Goal: Task Accomplishment & Management: Manage account settings

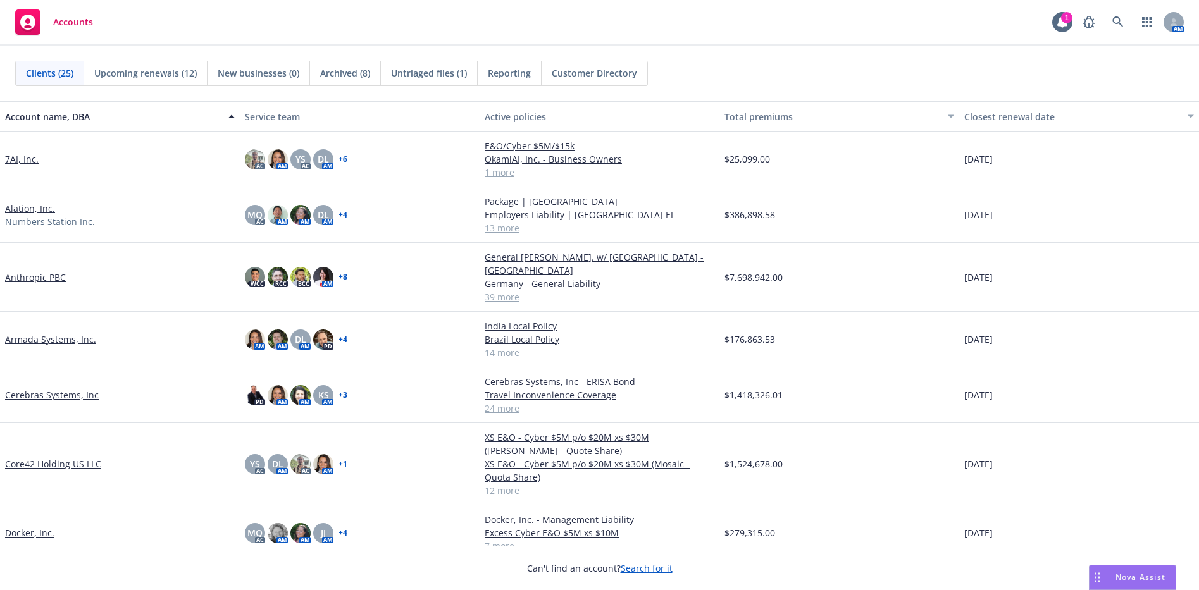
click at [144, 48] on div "Clients (25) Upcoming renewals (12) New businesses (0) Archived (8) Untriaged f…" at bounding box center [599, 74] width 1199 height 56
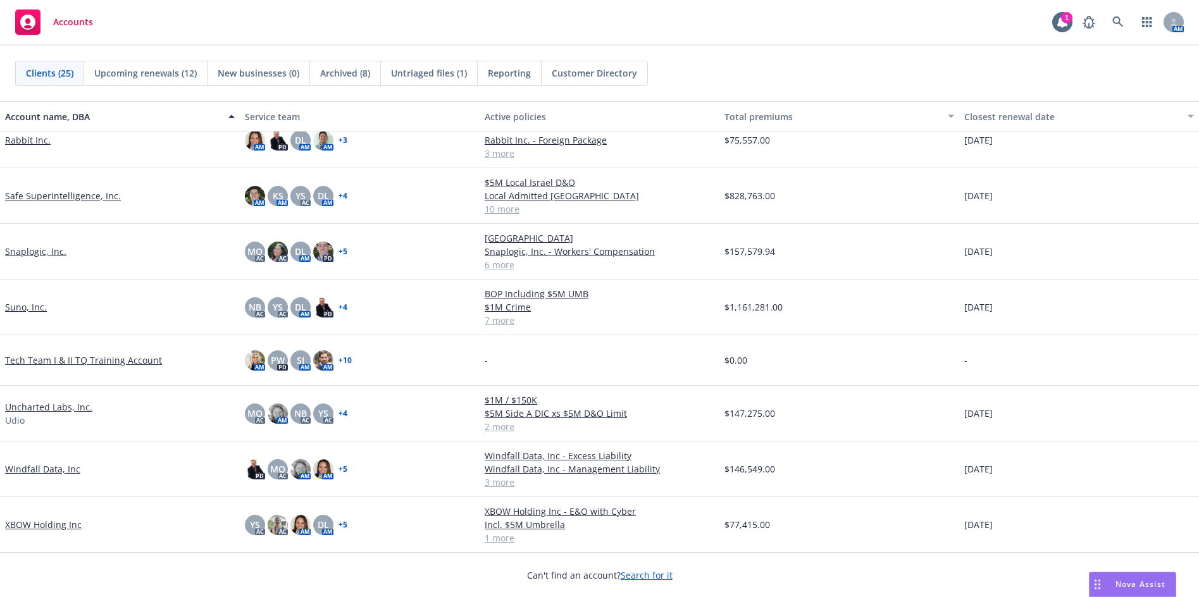
scroll to position [880, 0]
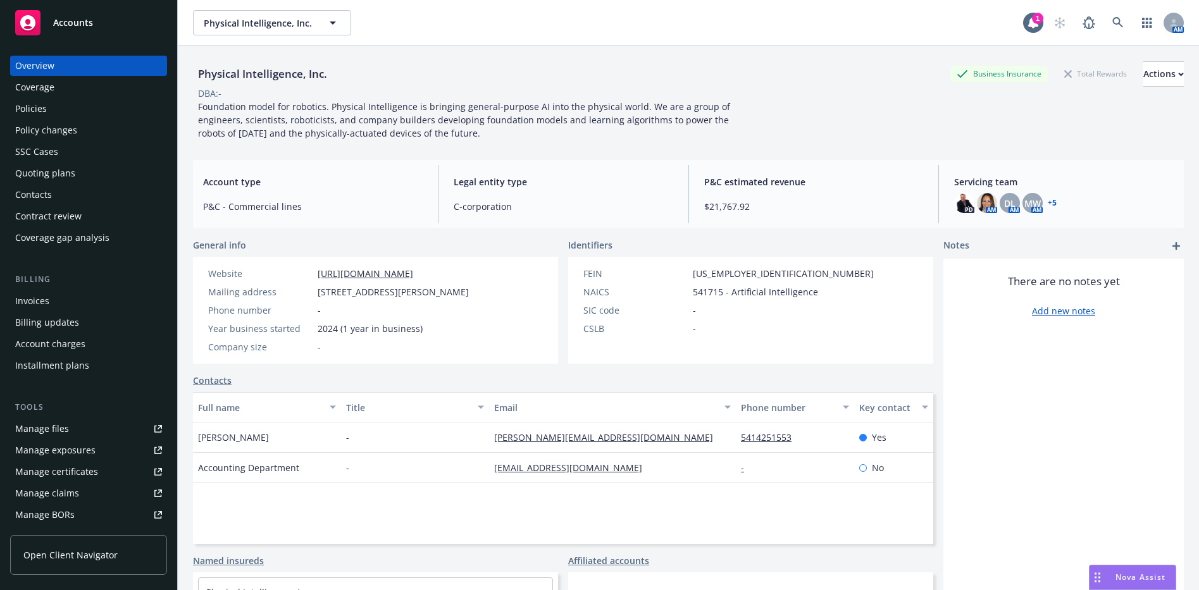
click at [93, 425] on link "Manage files" at bounding box center [88, 429] width 157 height 20
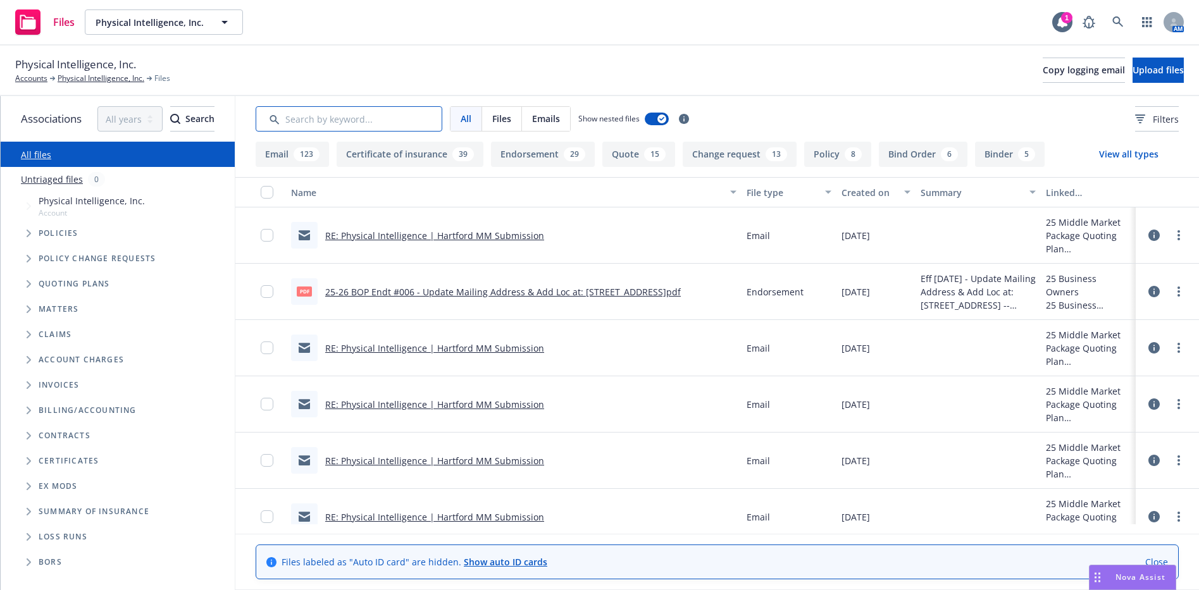
click at [366, 116] on input "Search by keyword..." at bounding box center [349, 118] width 187 height 25
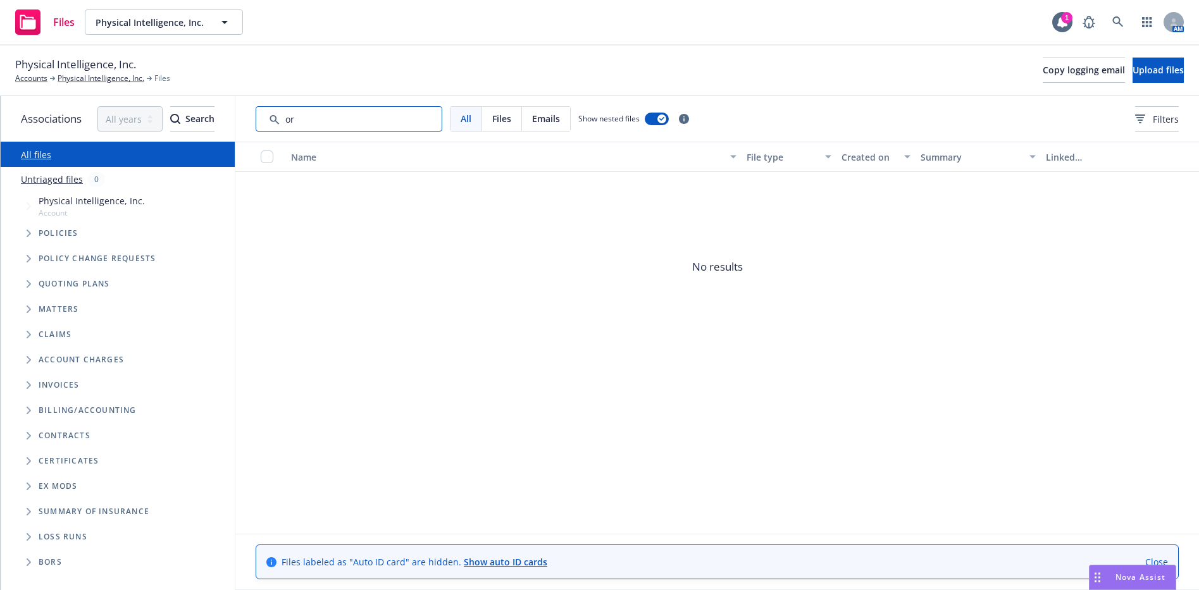
type input "o"
type input "c"
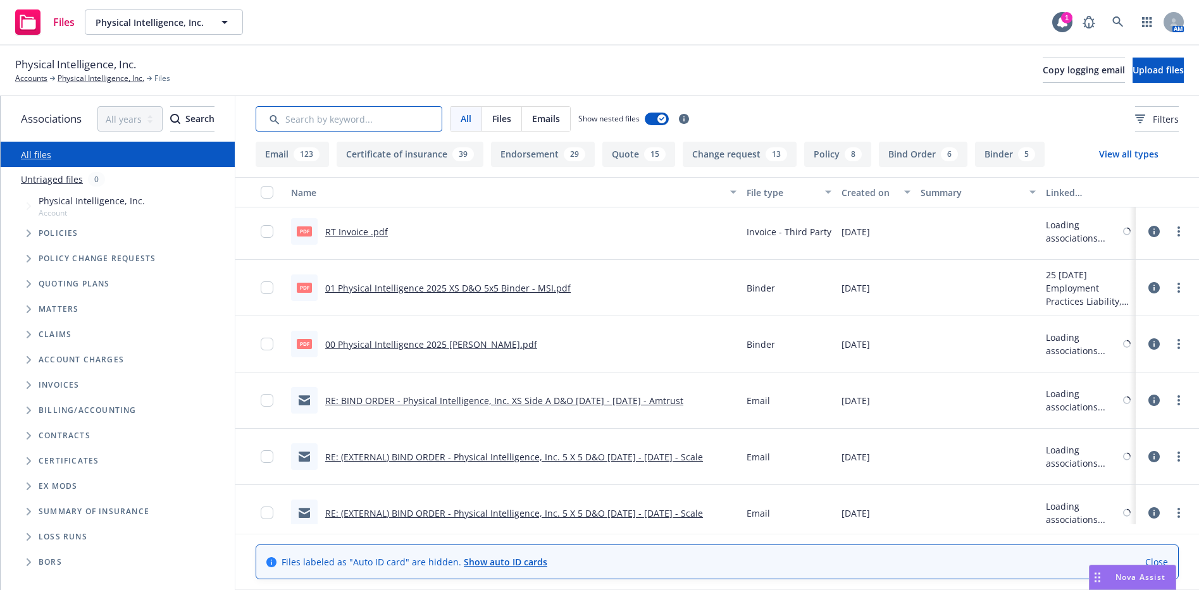
scroll to position [3924, 0]
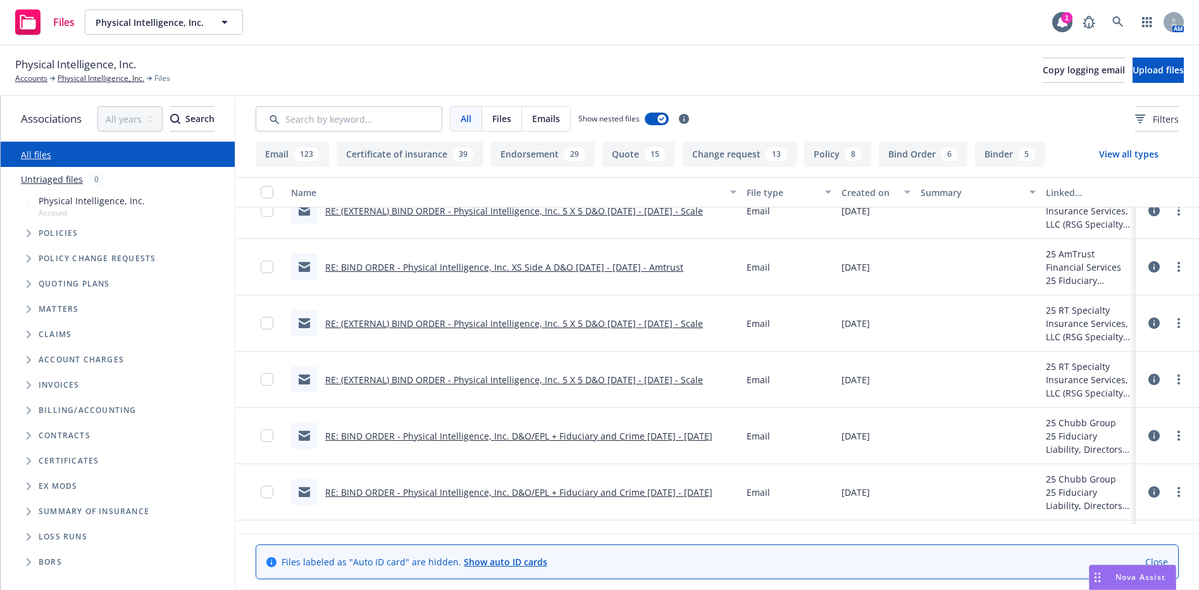
click at [1168, 556] on link "Close" at bounding box center [1156, 562] width 23 height 13
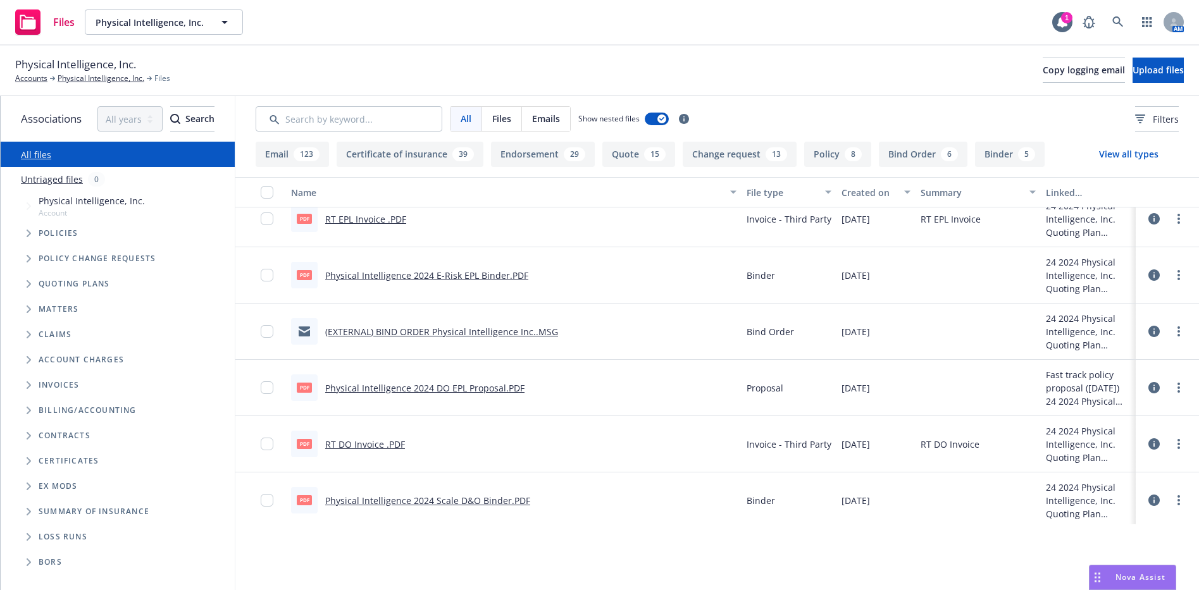
scroll to position [15671, 0]
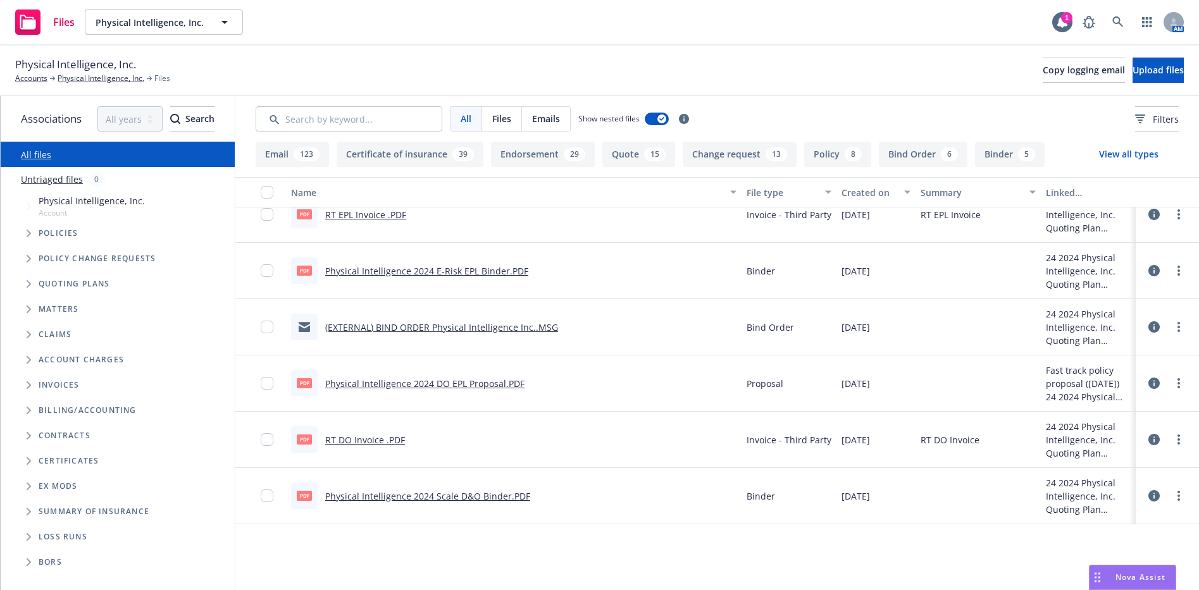
click at [480, 498] on link "Physical Intelligence 2024 Scale D&O Binder.PDF" at bounding box center [427, 496] width 205 height 12
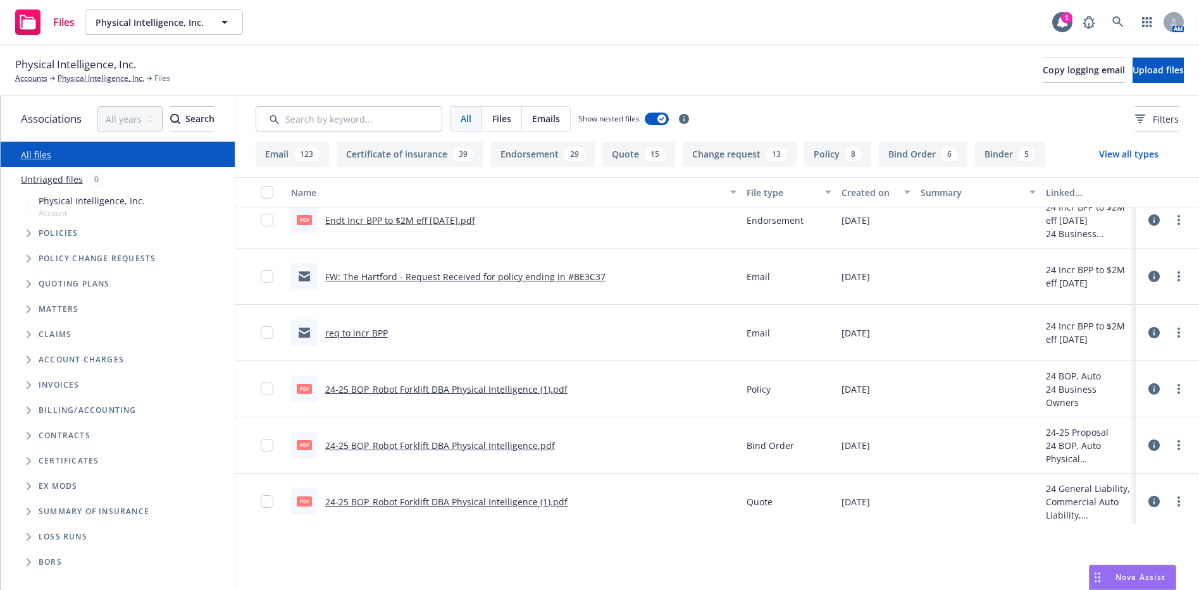
scroll to position [15101, 0]
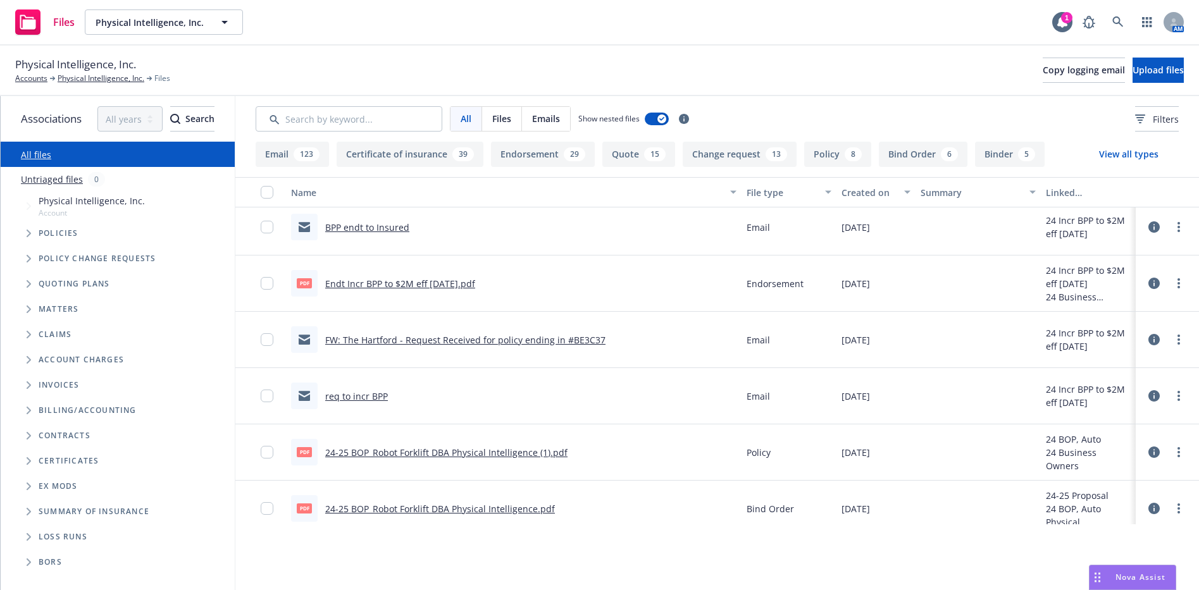
click at [373, 402] on link "req to incr BPP" at bounding box center [356, 396] width 63 height 12
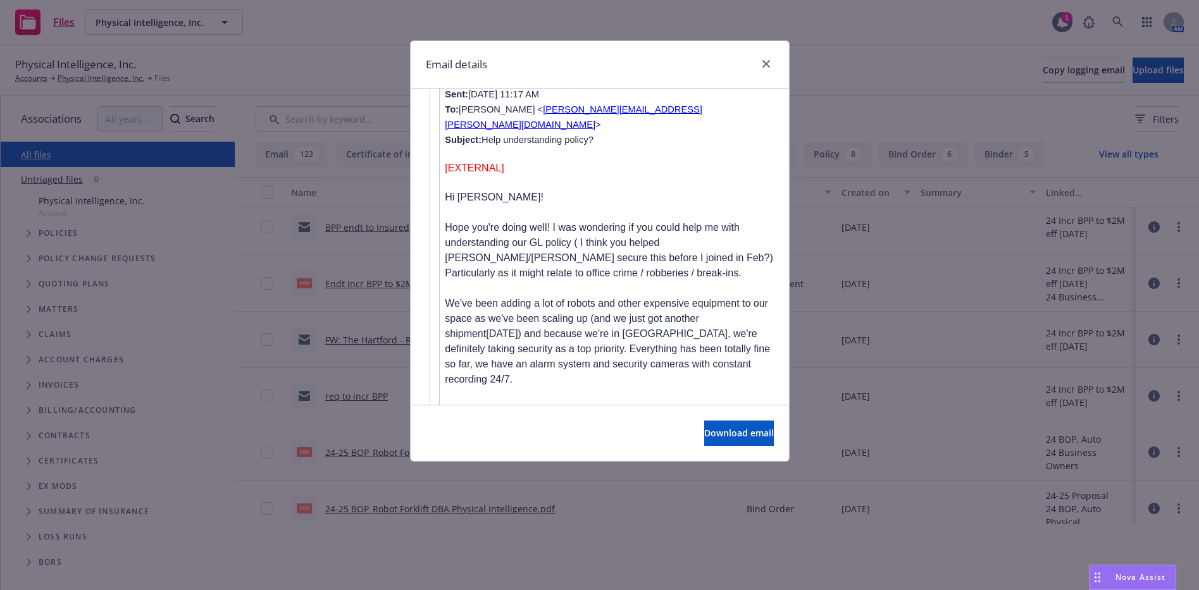
scroll to position [2222, 0]
click at [761, 64] on link "close" at bounding box center [766, 63] width 15 height 15
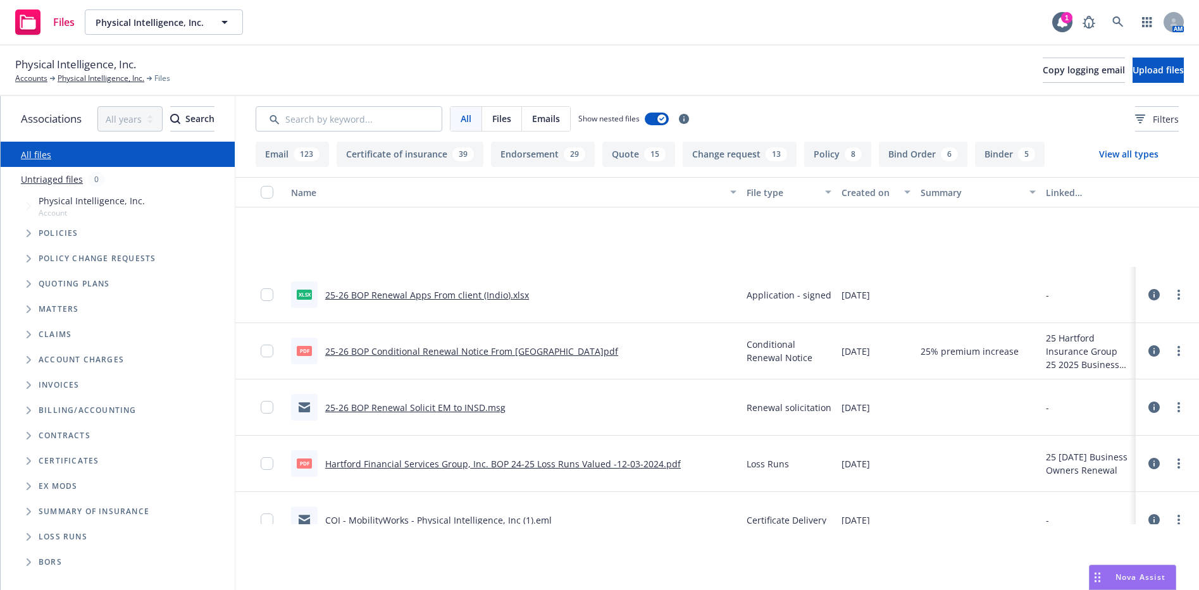
scroll to position [13076, 0]
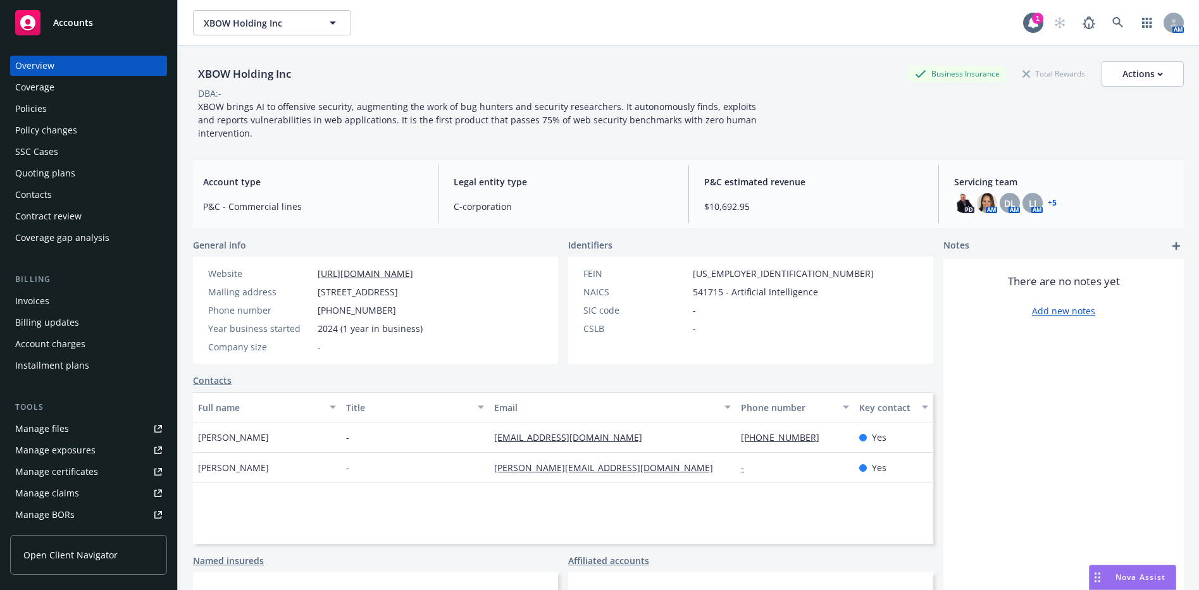
click at [225, 382] on link "Contacts" at bounding box center [212, 380] width 39 height 13
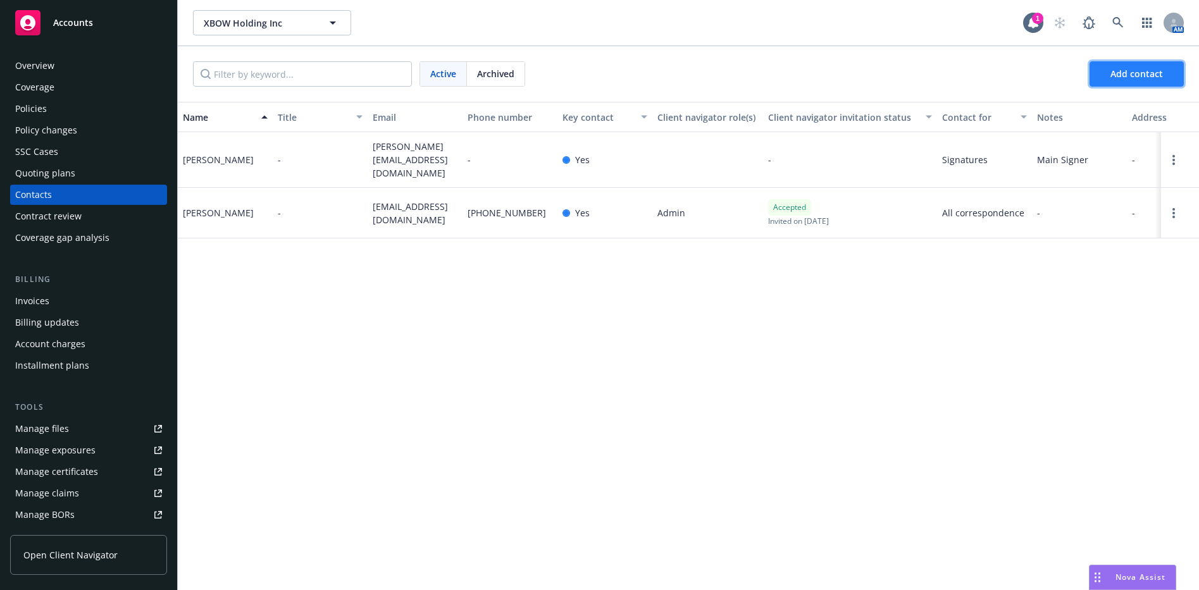
click at [1126, 82] on button "Add contact" at bounding box center [1137, 73] width 94 height 25
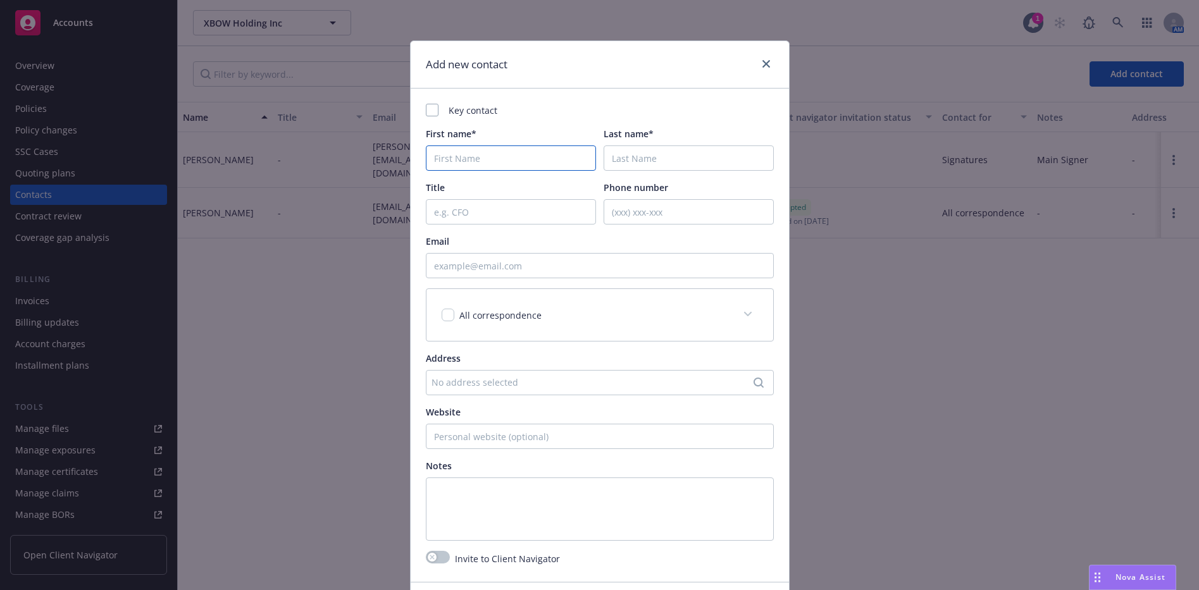
click at [492, 147] on input "First name*" at bounding box center [511, 158] width 170 height 25
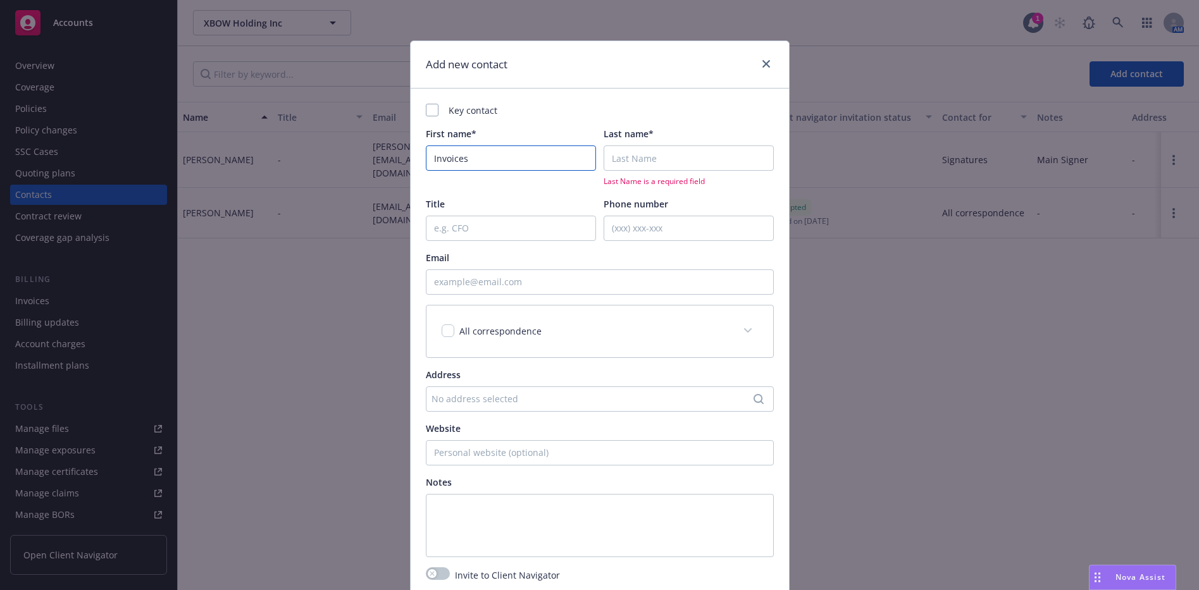
type input "Invoices"
click at [653, 154] on input "Last name*" at bounding box center [689, 158] width 170 height 25
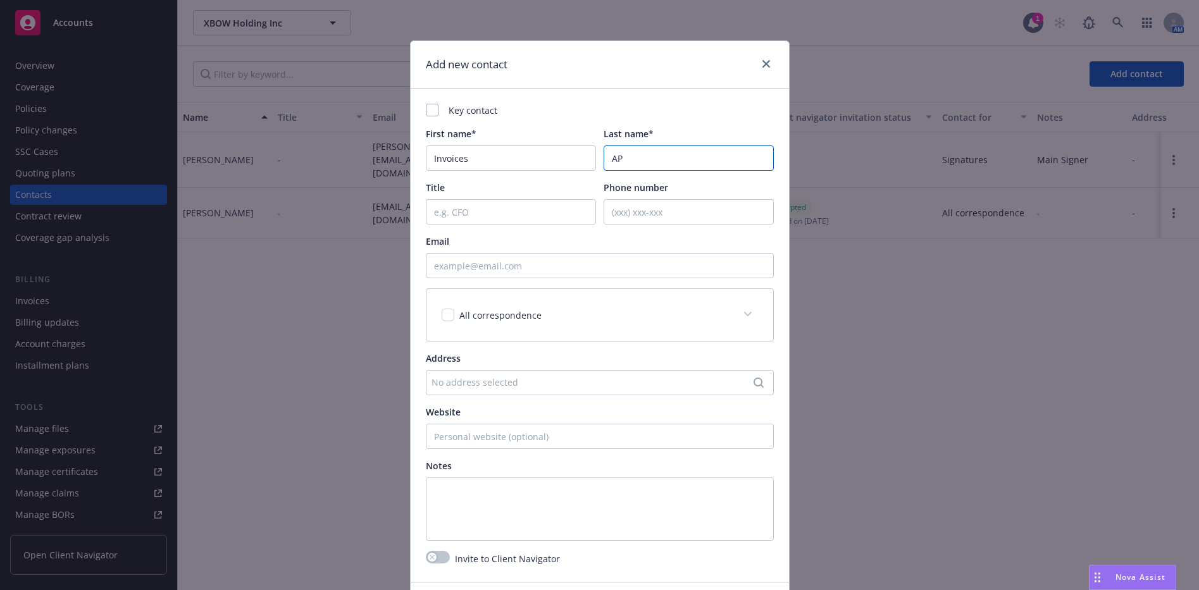
type input "AP"
click at [476, 318] on span "All correspondence" at bounding box center [500, 315] width 82 height 12
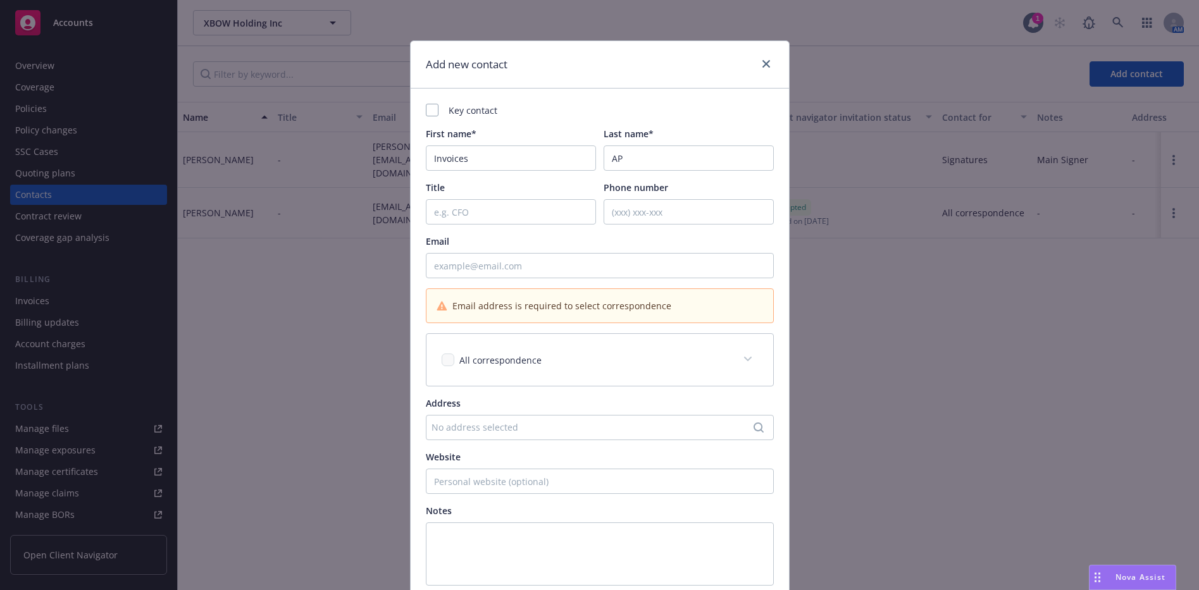
click at [739, 357] on span at bounding box center [748, 359] width 20 height 20
click at [534, 265] on input "Email" at bounding box center [600, 265] width 348 height 25
paste input "[DOMAIN_NAME][EMAIL_ADDRESS][DOMAIN_NAME]"
type input "[DOMAIN_NAME][EMAIL_ADDRESS][DOMAIN_NAME]"
click at [744, 363] on span at bounding box center [748, 359] width 20 height 20
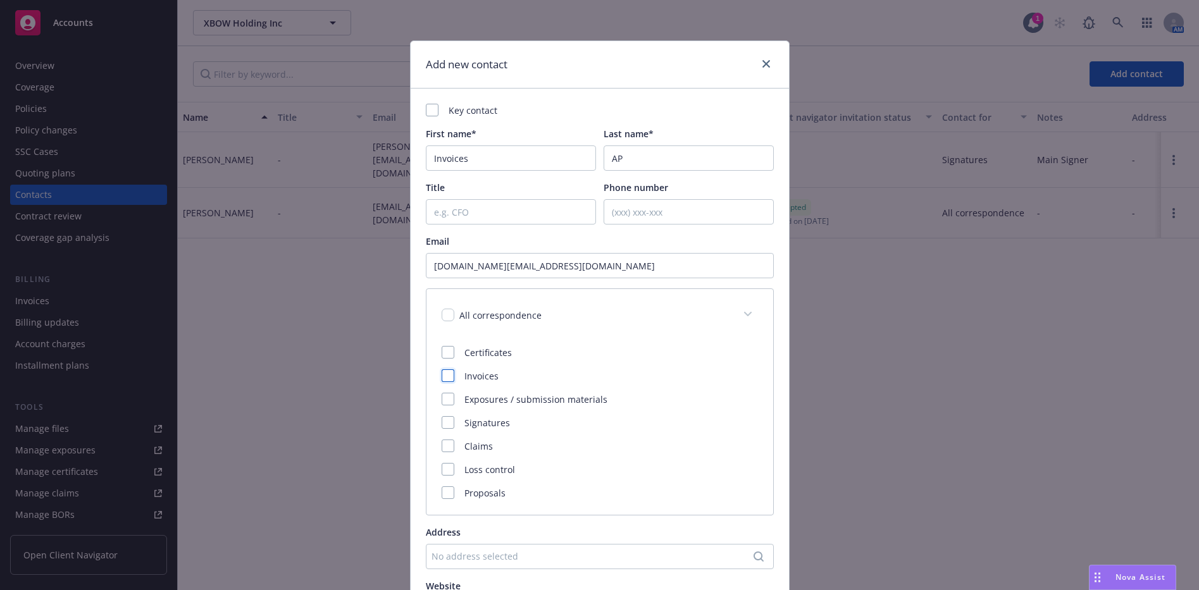
click at [439, 377] on div "Certificates Invoices Exposures / submission materials Signatures Claims Loss c…" at bounding box center [600, 430] width 347 height 169
click at [442, 376] on div at bounding box center [448, 376] width 13 height 13
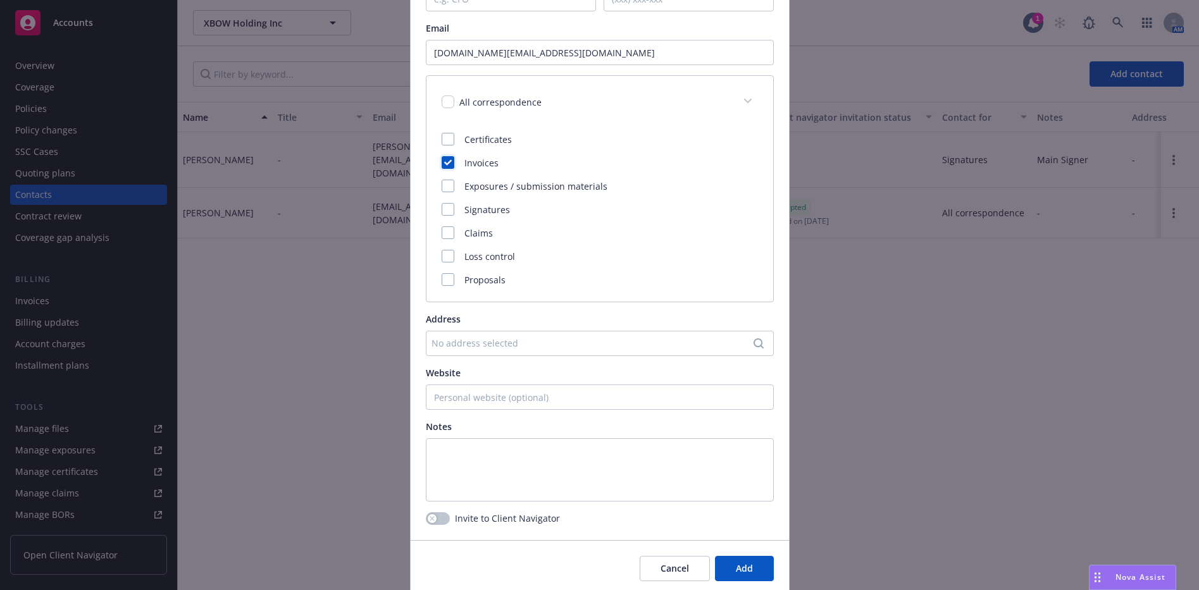
scroll to position [261, 0]
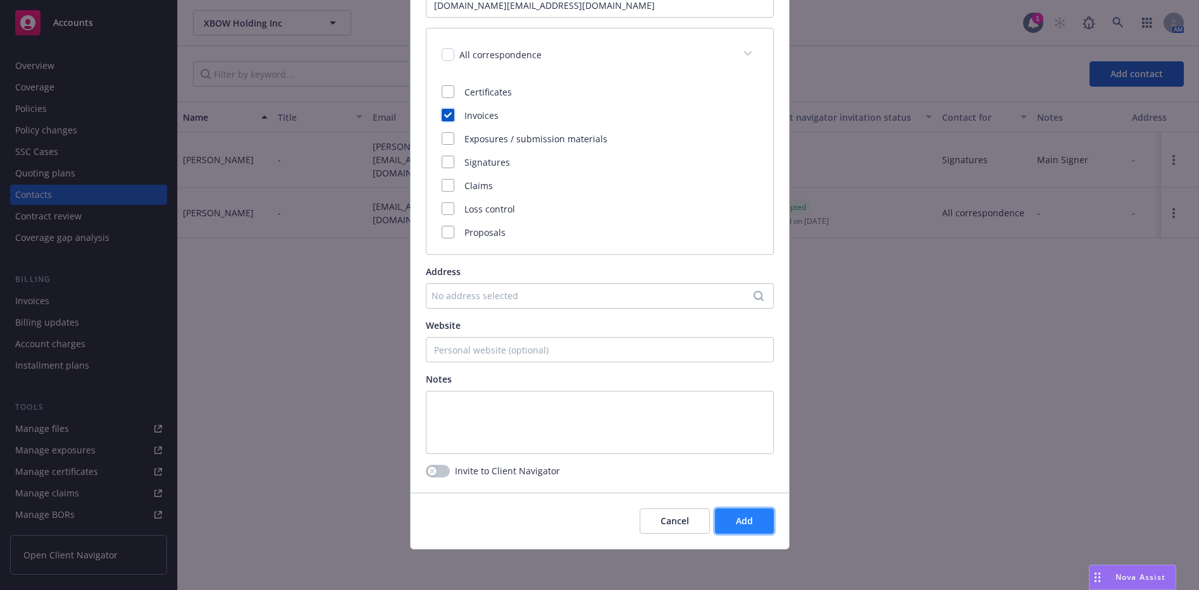
click at [743, 520] on span "Add" at bounding box center [744, 521] width 17 height 12
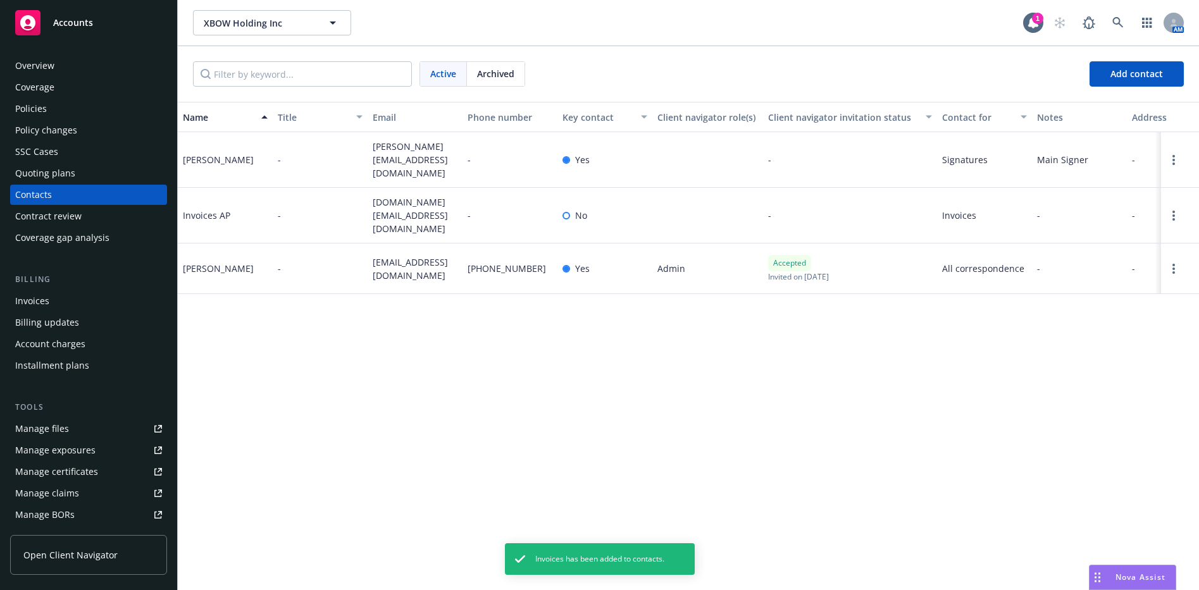
click at [88, 48] on div "Overview Coverage Policies Policy changes SSC Cases Quoting plans Contacts Cont…" at bounding box center [88, 316] width 177 height 550
click at [84, 27] on span "Accounts" at bounding box center [73, 23] width 40 height 10
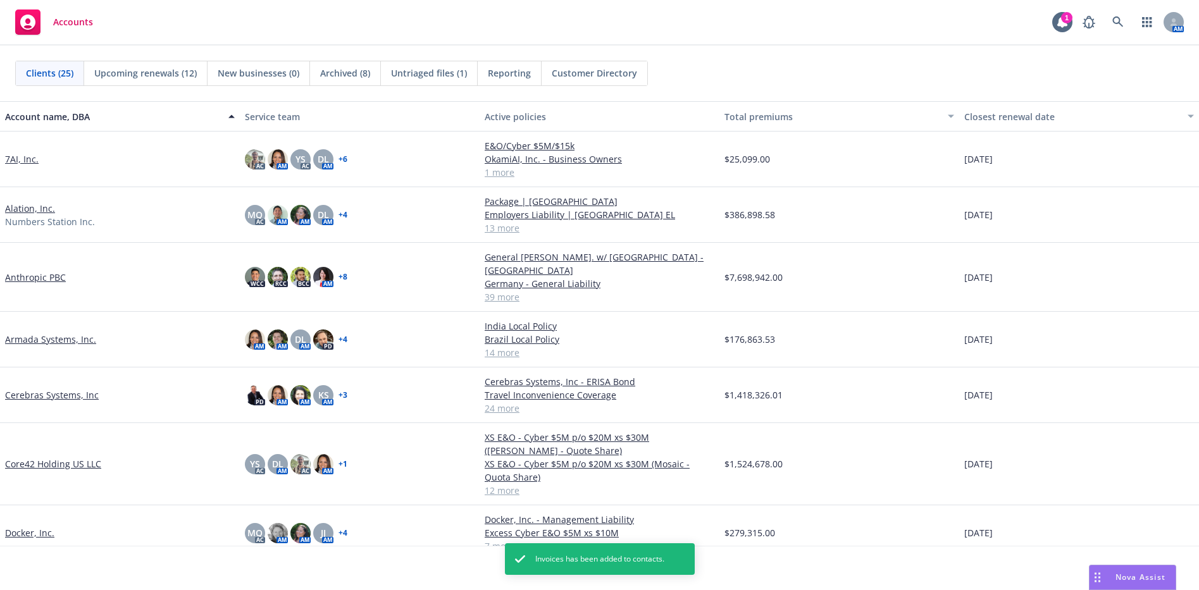
click at [1180, 423] on div "04/08/2026" at bounding box center [1079, 464] width 240 height 82
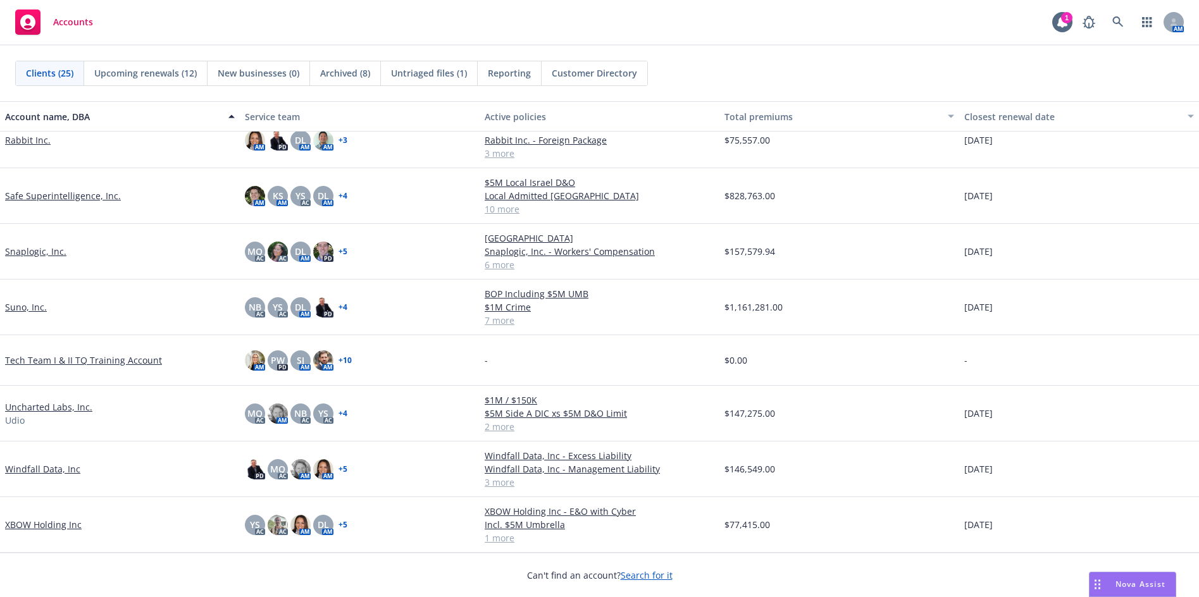
scroll to position [880, 0]
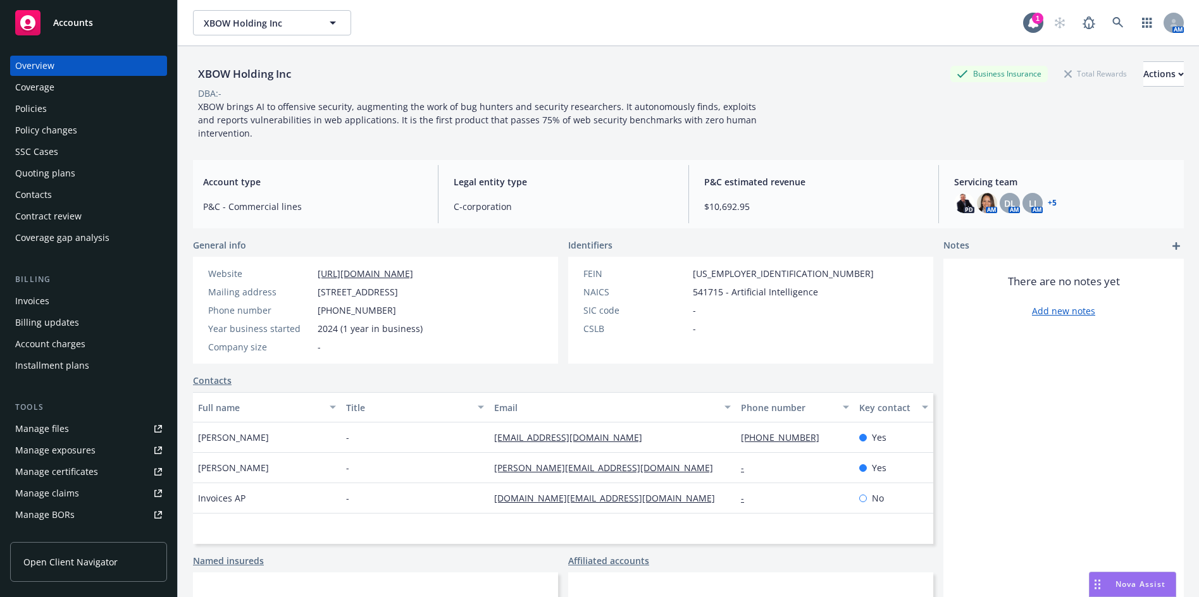
click at [72, 425] on link "Manage files" at bounding box center [88, 429] width 157 height 20
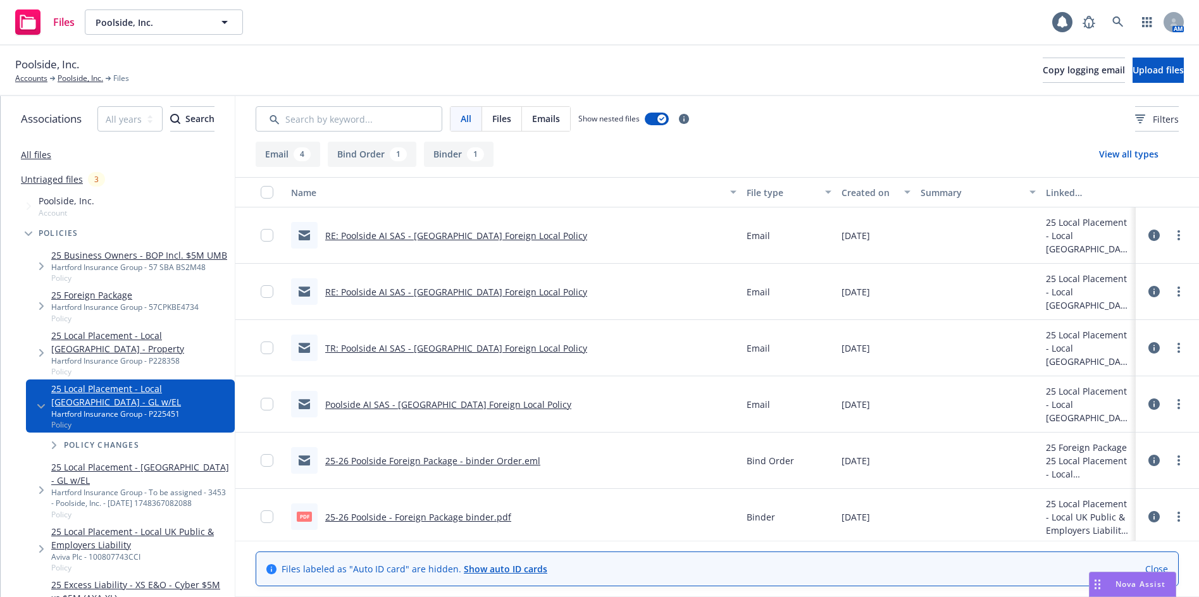
click at [433, 240] on link "RE: Poolside AI SAS - [GEOGRAPHIC_DATA] Foreign Local Policy" at bounding box center [456, 236] width 262 height 12
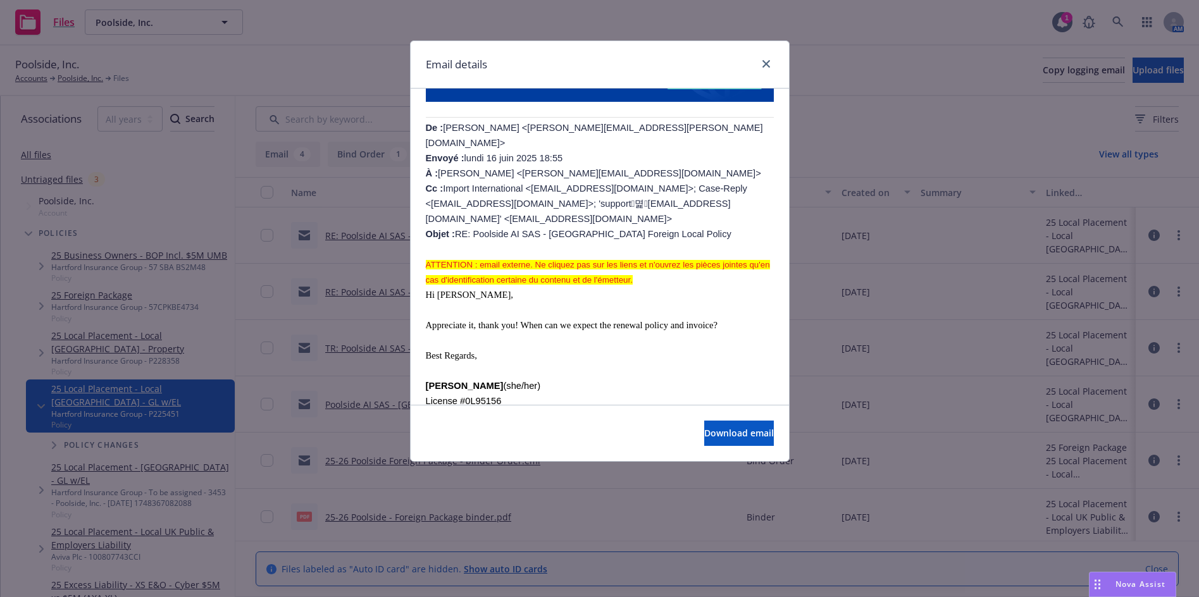
scroll to position [443, 0]
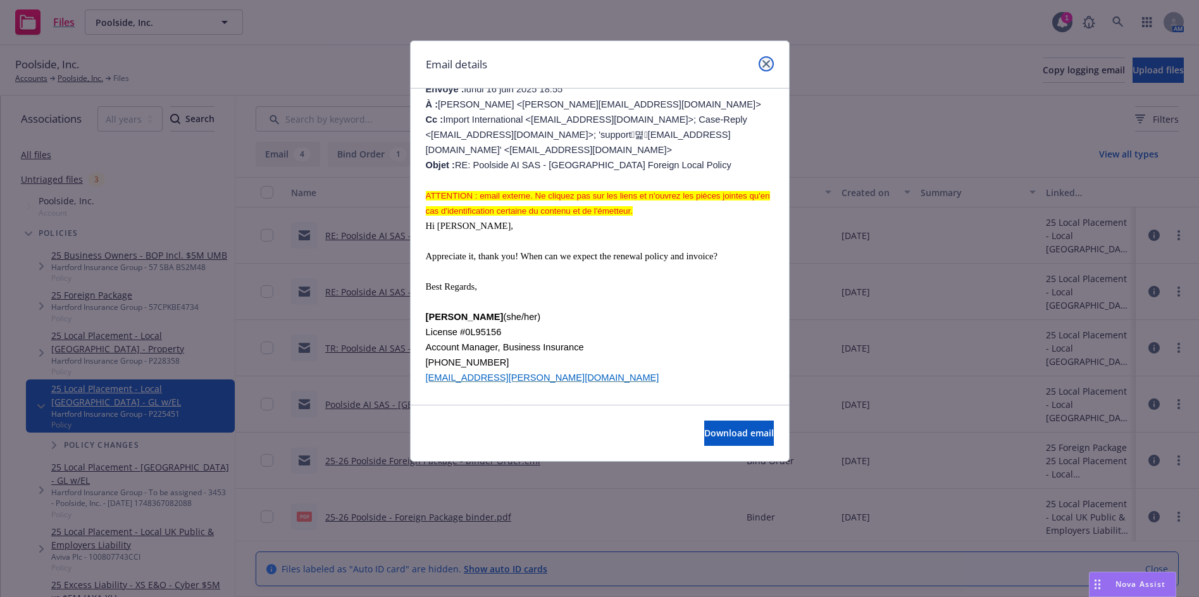
click at [765, 59] on link "close" at bounding box center [766, 63] width 15 height 15
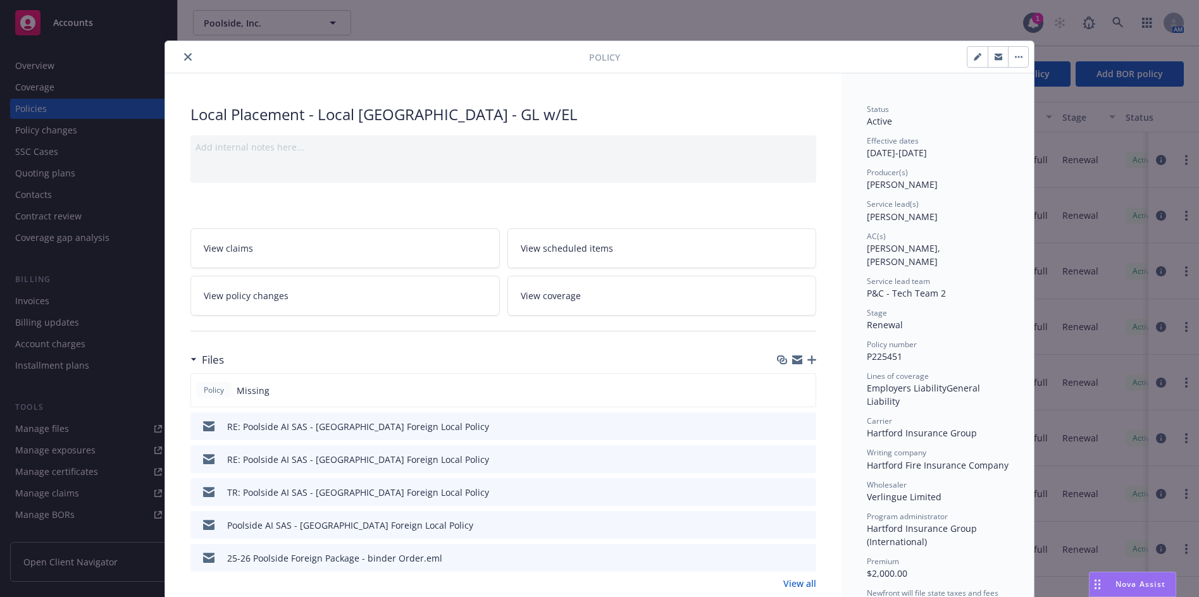
click at [796, 361] on icon "button" at bounding box center [797, 362] width 10 height 6
click at [974, 58] on icon "button" at bounding box center [977, 57] width 6 height 6
select select "RENEWAL"
select select "12"
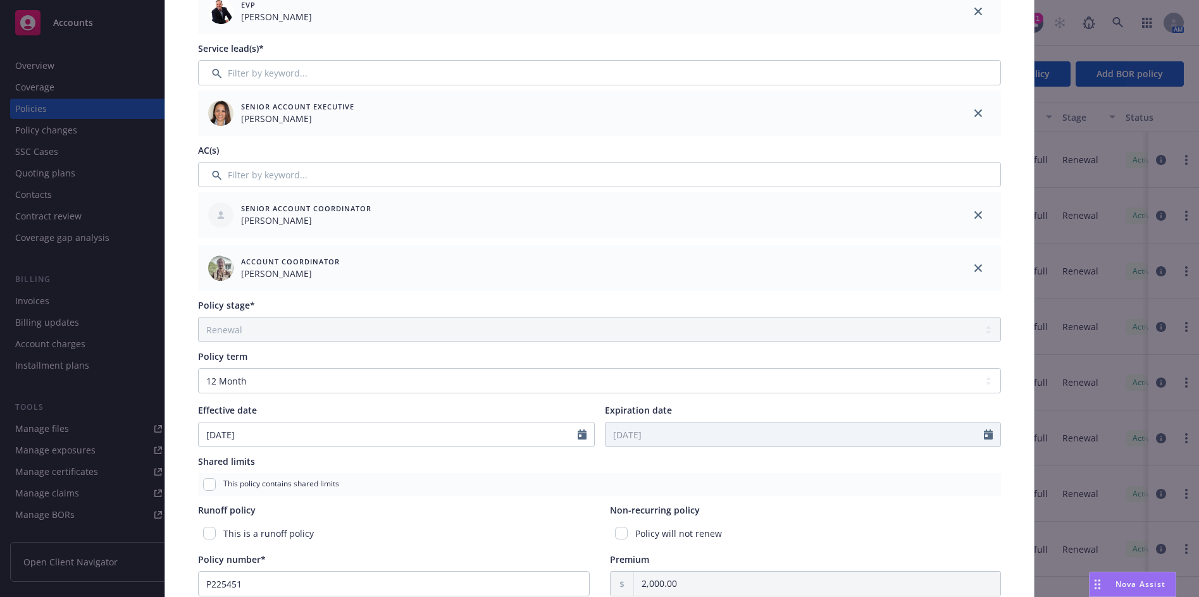
scroll to position [253, 0]
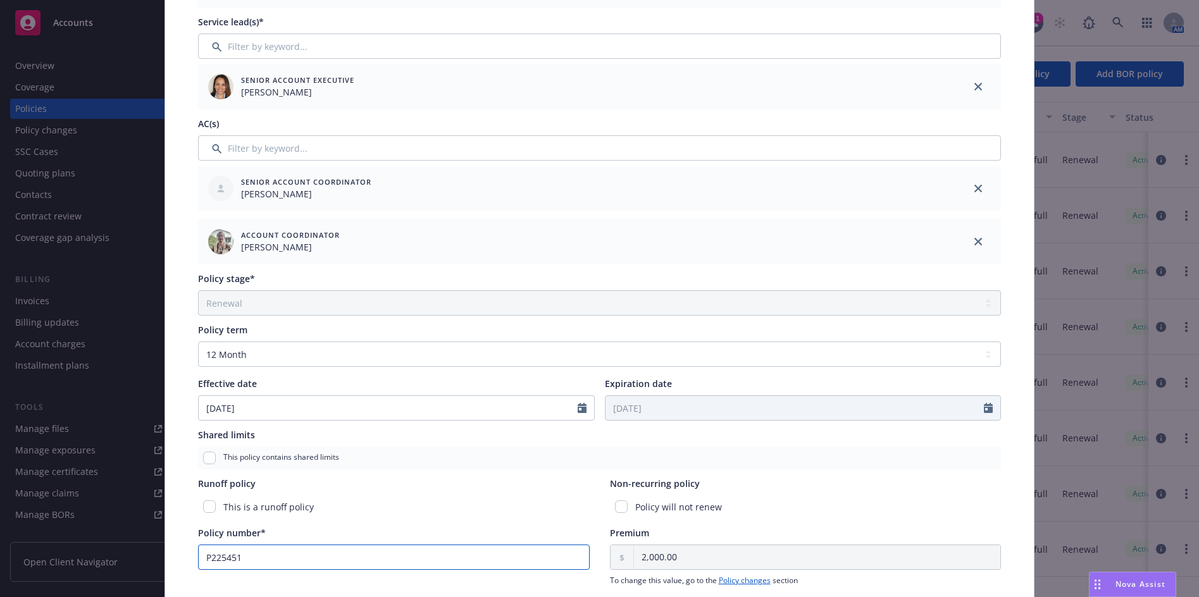
drag, startPoint x: 242, startPoint y: 556, endPoint x: 132, endPoint y: 562, distance: 110.9
click at [132, 562] on div "Edit policy details Cancel Save Policy type* Local Placement Display name Local…" at bounding box center [599, 298] width 1199 height 597
paste input "FRDRNA70853"
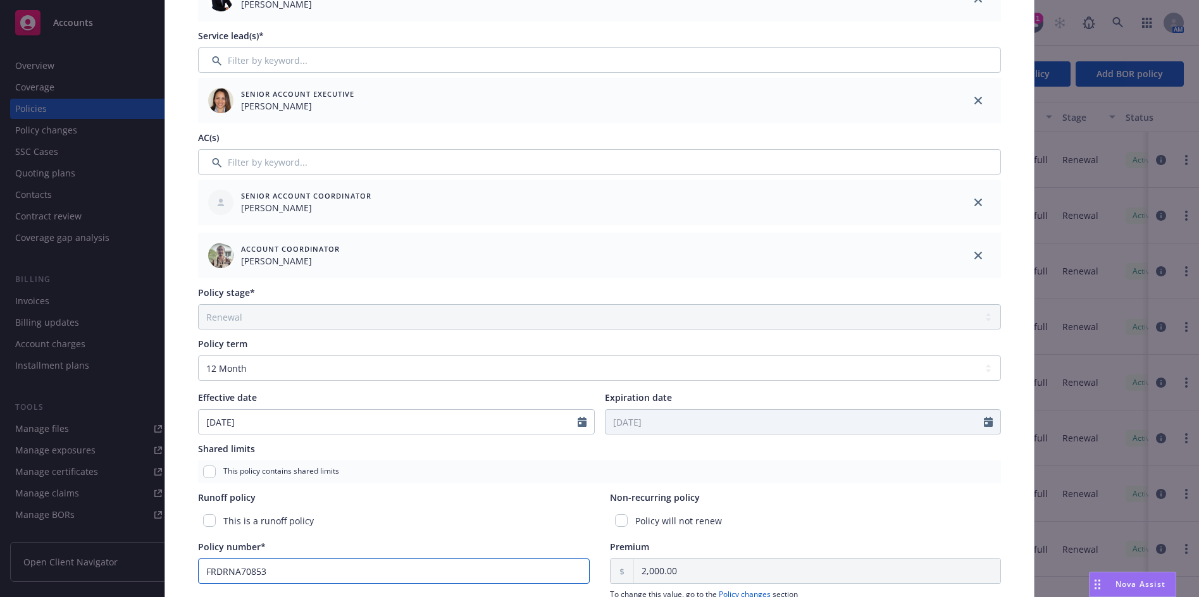
scroll to position [0, 0]
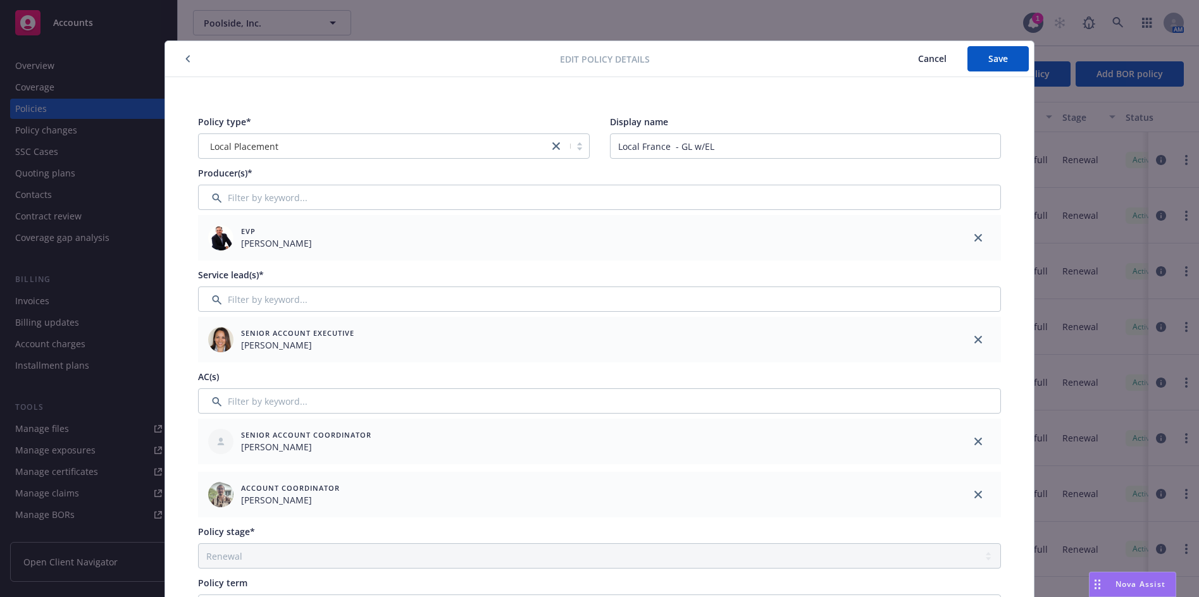
type input "FRDRNA70853"
click at [918, 58] on span "Cancel" at bounding box center [932, 59] width 28 height 12
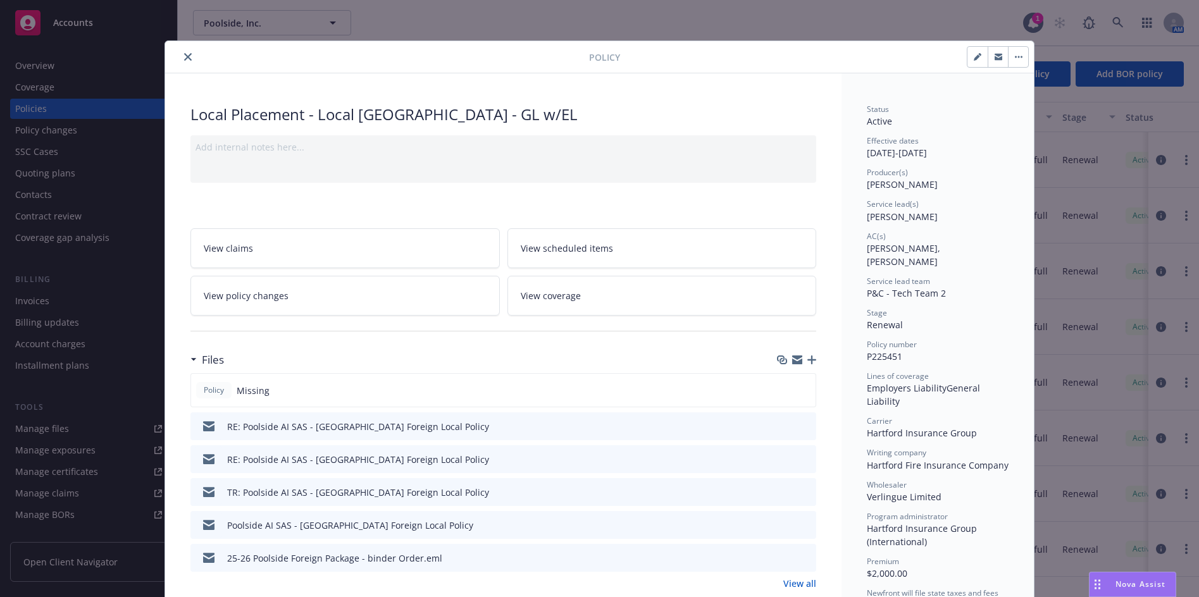
click at [184, 58] on icon "close" at bounding box center [188, 57] width 8 height 8
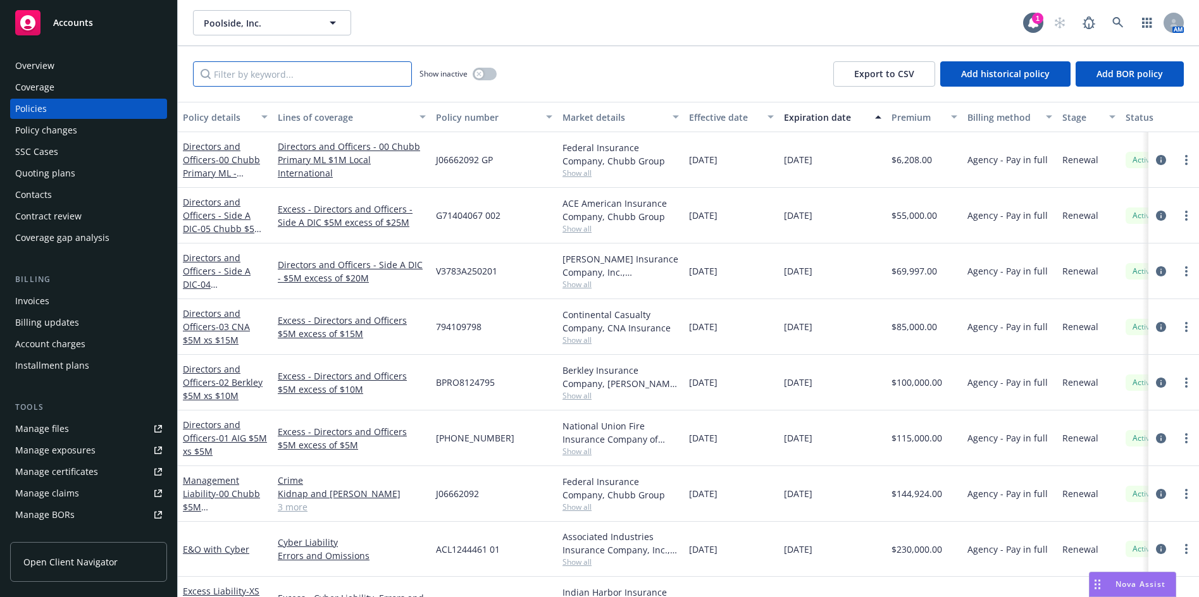
click at [227, 75] on input "Filter by keyword..." at bounding box center [302, 73] width 219 height 25
type input "[PERSON_NAME]"
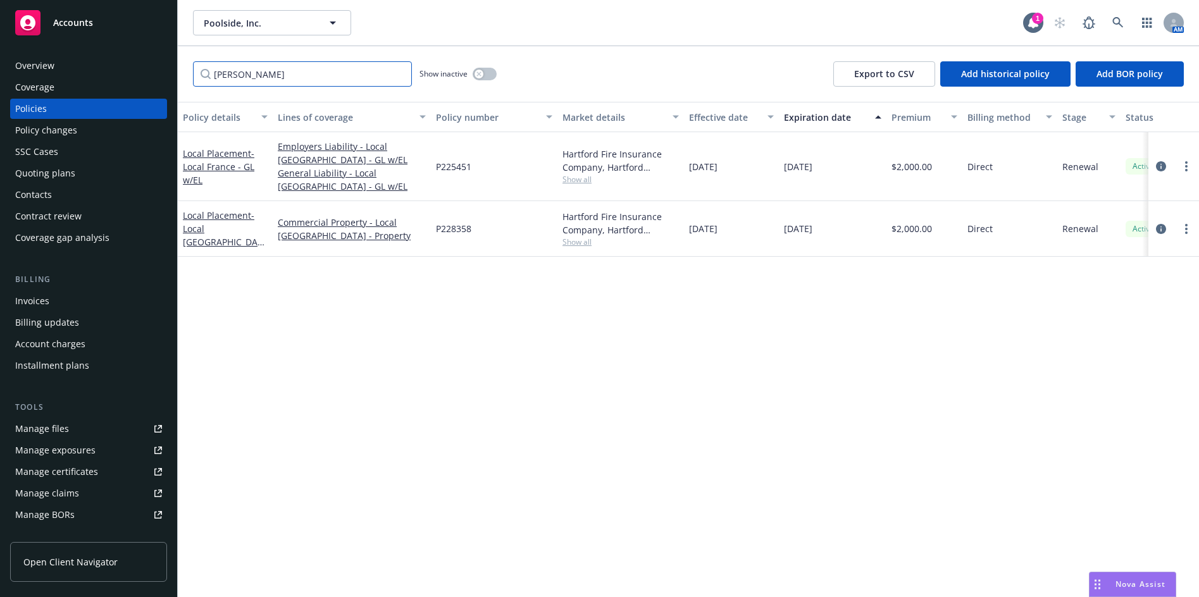
click at [398, 73] on input "[PERSON_NAME]" at bounding box center [302, 73] width 219 height 25
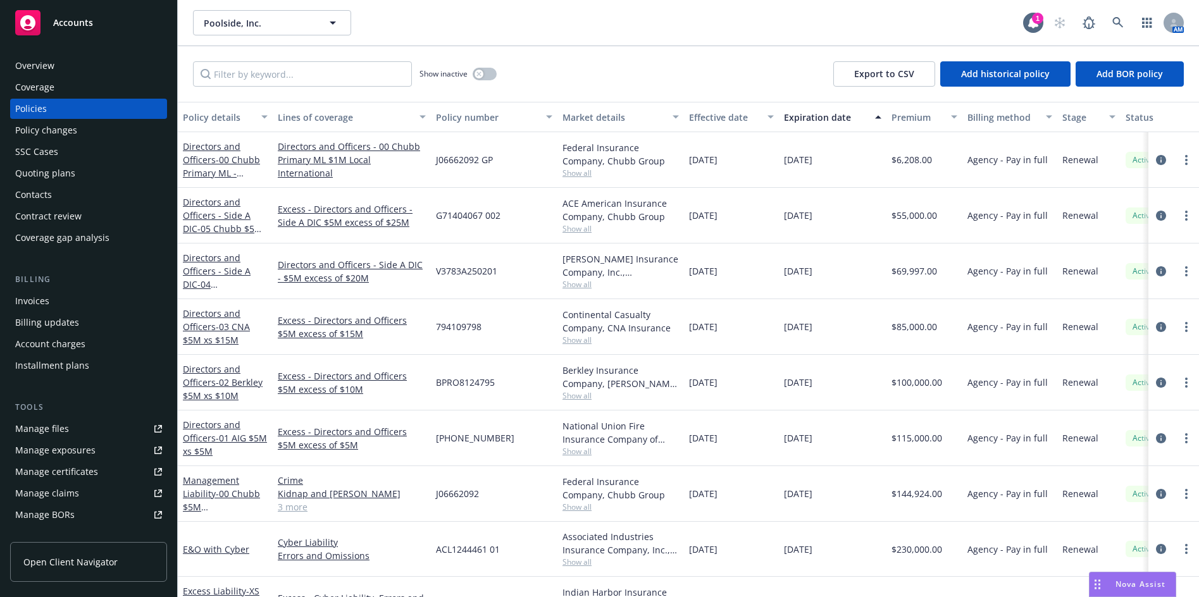
click at [1131, 587] on span "Nova Assist" at bounding box center [1141, 584] width 50 height 11
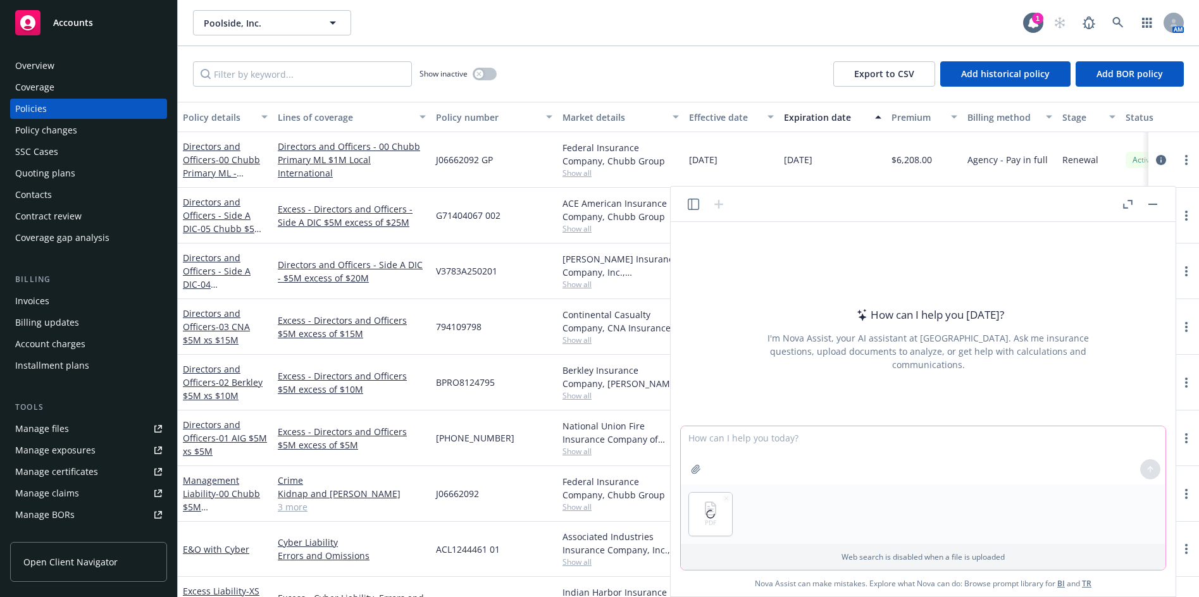
click at [771, 449] on textarea at bounding box center [923, 456] width 485 height 58
type textarea "t"
type textarea "provide a summary of what this policy is for as it requires translation from fr…"
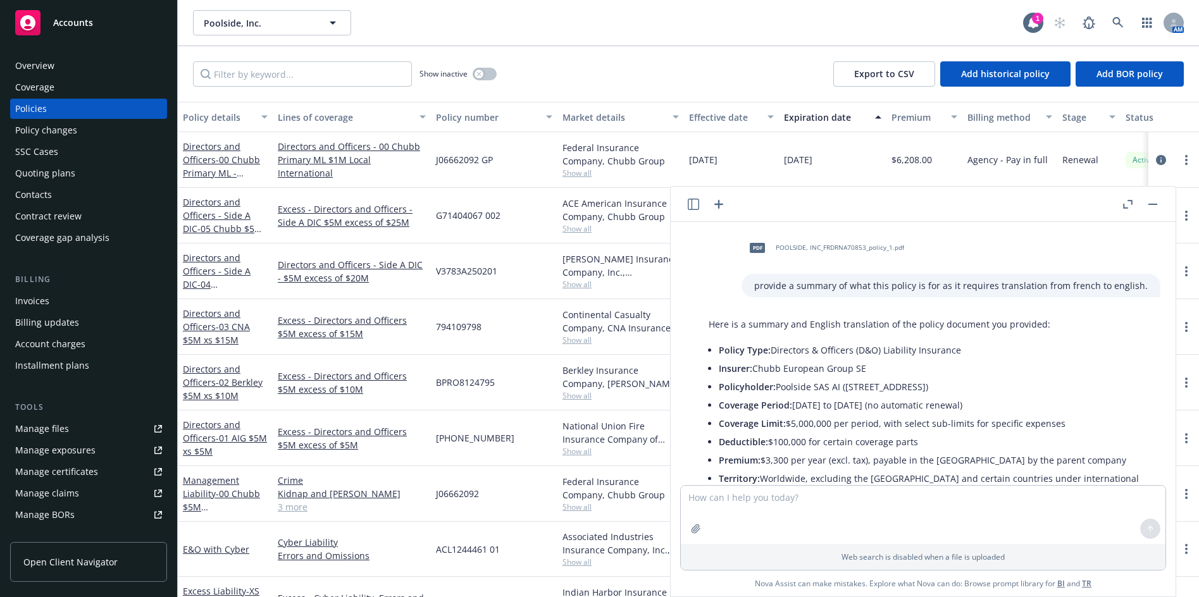
click at [587, 76] on div "Show inactive Export to CSV Add historical policy Add BOR policy" at bounding box center [688, 74] width 1021 height 56
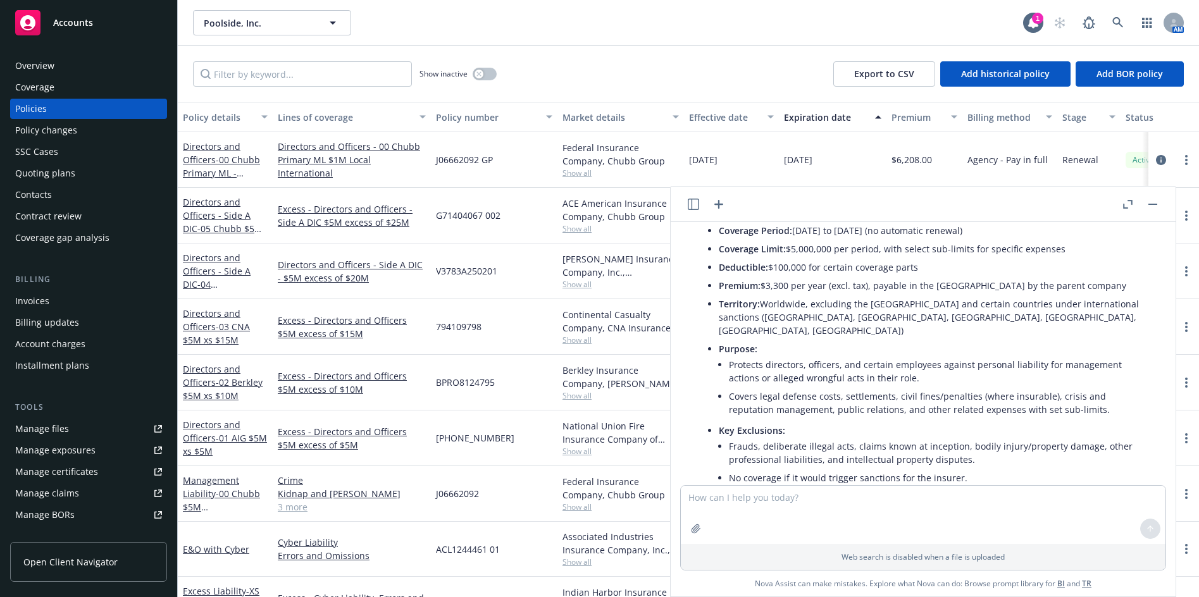
scroll to position [1, 0]
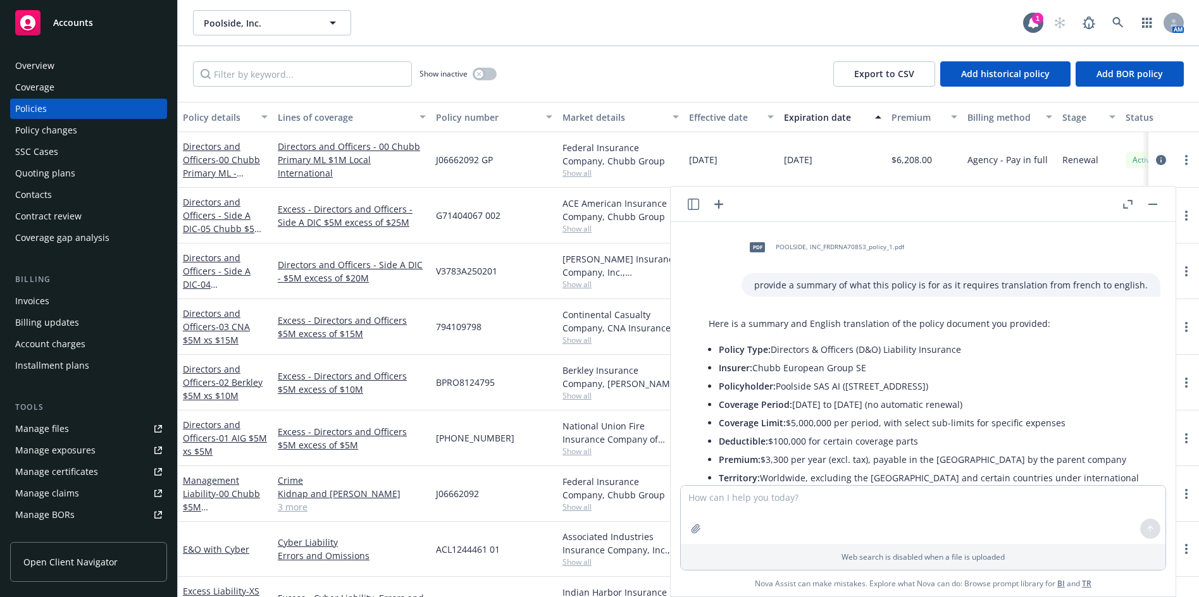
click at [1153, 203] on button "button" at bounding box center [1152, 204] width 15 height 15
